Goal: Task Accomplishment & Management: Manage account settings

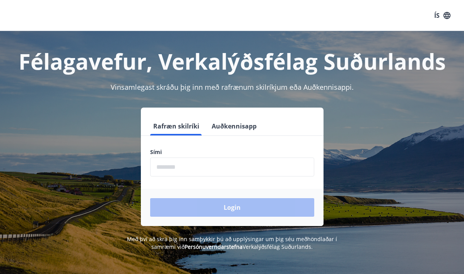
click at [240, 127] on button "Auðkennisapp" at bounding box center [234, 126] width 51 height 19
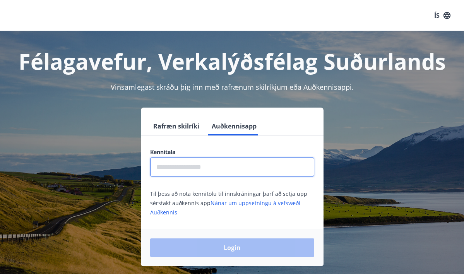
click at [209, 167] on input "text" at bounding box center [232, 167] width 164 height 19
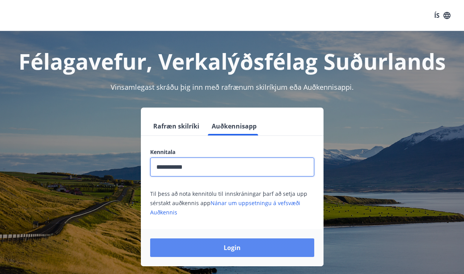
type input "**********"
click at [232, 254] on button "Login" at bounding box center [232, 248] width 164 height 19
